Goal: Task Accomplishment & Management: Manage account settings

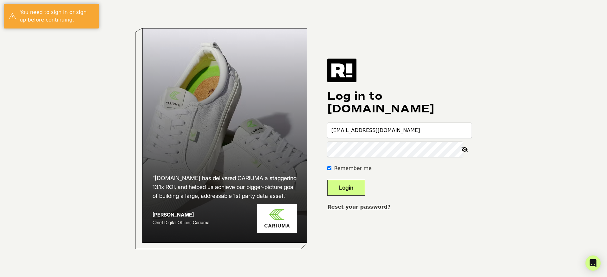
click at [365, 187] on button "Login" at bounding box center [346, 188] width 38 height 16
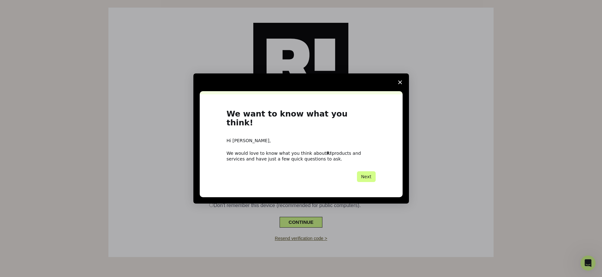
click at [397, 85] on span "Close survey" at bounding box center [400, 83] width 18 height 18
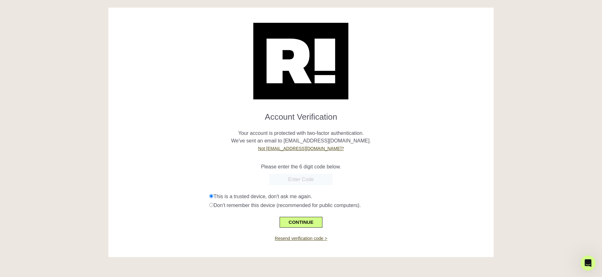
click at [310, 183] on input "text" at bounding box center [300, 179] width 63 height 11
paste input "146496"
type input "146496"
click at [309, 224] on button "CONTINUE" at bounding box center [301, 222] width 42 height 11
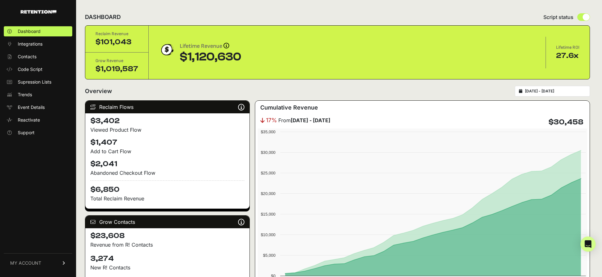
click at [40, 259] on link "MY ACCOUNT" at bounding box center [38, 263] width 68 height 19
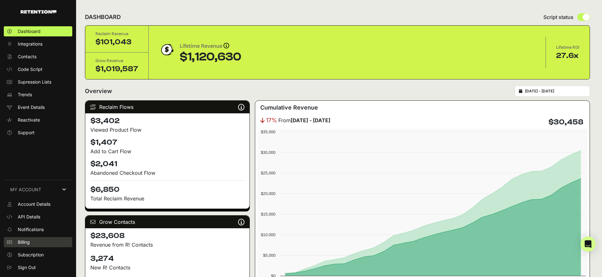
click at [31, 242] on link "Billing" at bounding box center [38, 243] width 68 height 10
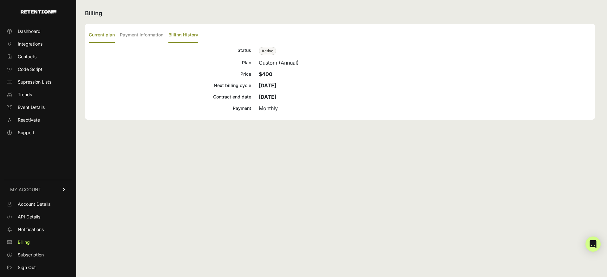
click at [182, 35] on label "Billing History" at bounding box center [183, 35] width 30 height 15
click at [0, 0] on input "Billing History" at bounding box center [0, 0] width 0 height 0
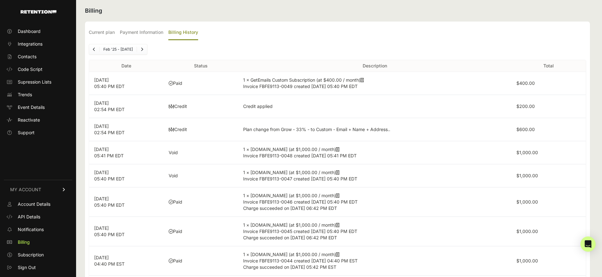
scroll to position [8, 0]
